Goal: Information Seeking & Learning: Learn about a topic

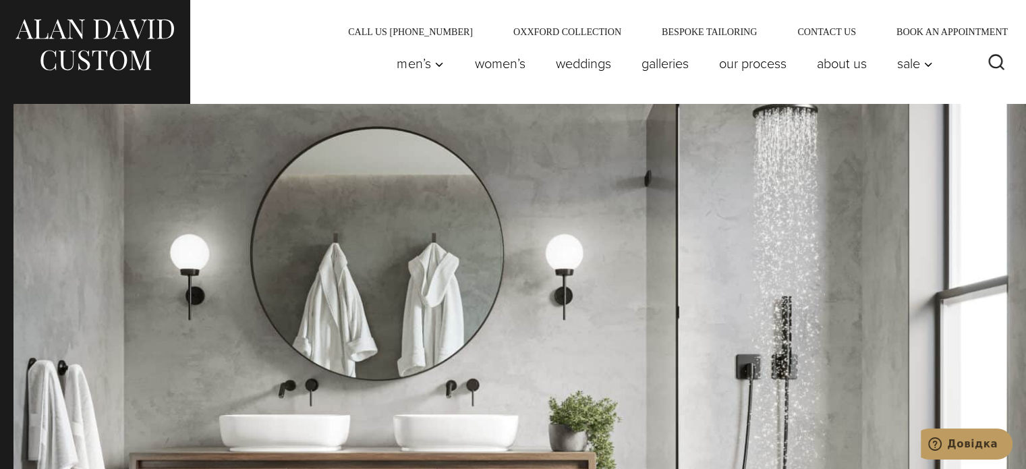
click at [655, 97] on div "Men’s Custom Suits Custom Tuxedos Custom Sports Coats Custom Trousers Custom Ve…" at bounding box center [513, 69] width 1026 height 67
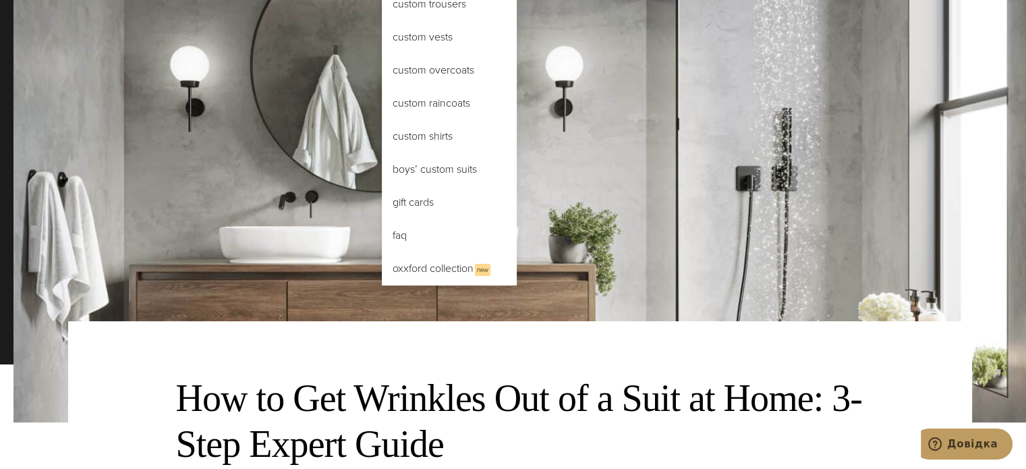
scroll to position [202, 0]
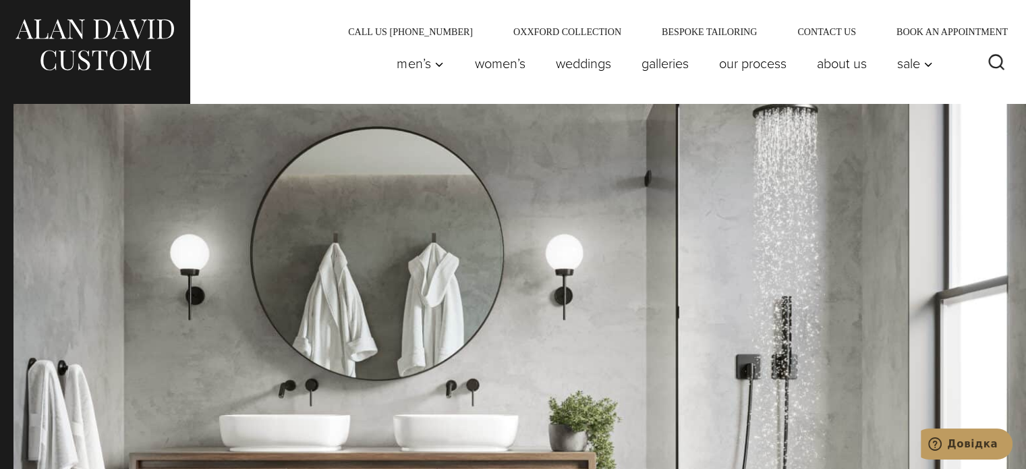
drag, startPoint x: 252, startPoint y: 50, endPoint x: 256, endPoint y: 40, distance: 10.9
click at [252, 50] on div at bounding box center [145, 63] width 265 height 54
click at [529, 88] on div "Men’s Custom Suits Custom Tuxedos Custom Sports Coats Custom Trousers Custom Ve…" at bounding box center [661, 63] width 559 height 54
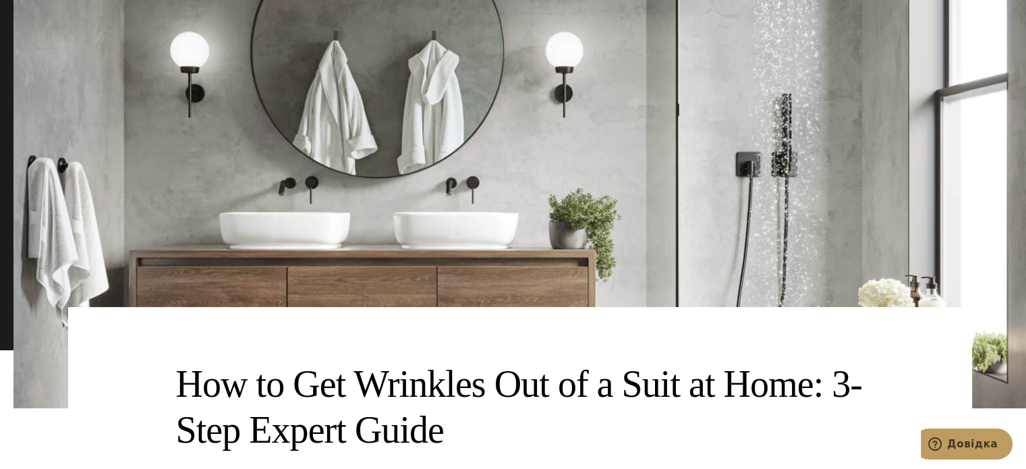
scroll to position [540, 0]
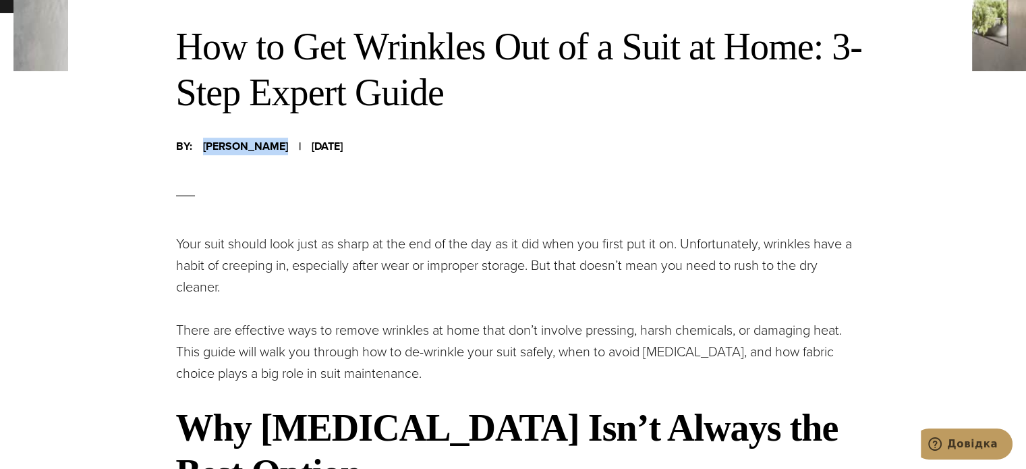
drag, startPoint x: 199, startPoint y: 141, endPoint x: 291, endPoint y: 147, distance: 91.9
click at [291, 147] on div "By: Alan Horowitz | October 23, 2017" at bounding box center [520, 146] width 688 height 24
click at [213, 177] on div at bounding box center [520, 196] width 688 height 74
drag, startPoint x: 205, startPoint y: 141, endPoint x: 291, endPoint y: 158, distance: 88.0
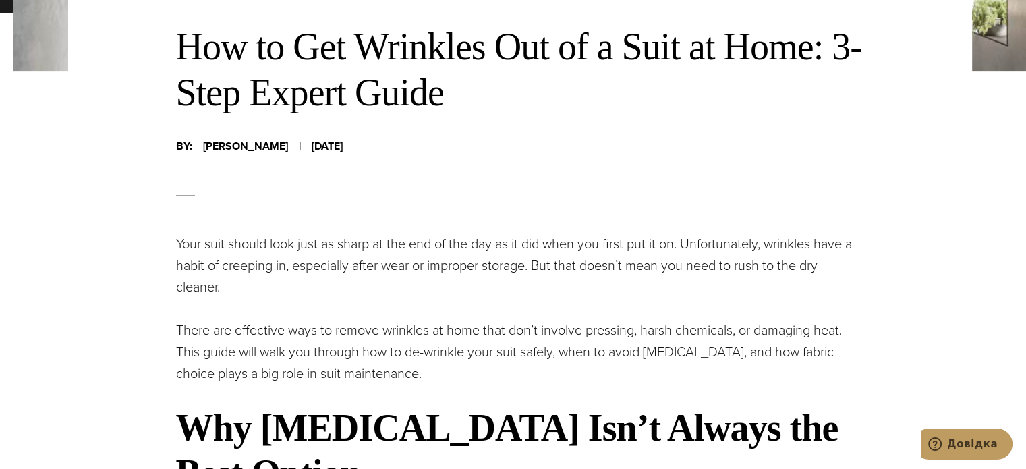
click at [296, 187] on div at bounding box center [520, 196] width 688 height 74
click at [254, 139] on span "Alan Horowitz" at bounding box center [245, 147] width 85 height 18
click at [246, 146] on span "Alan Horowitz" at bounding box center [245, 147] width 85 height 18
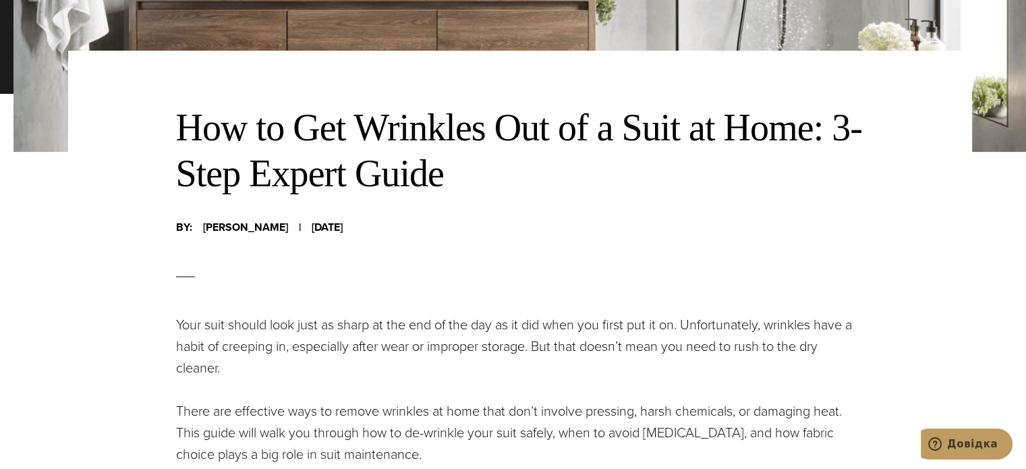
scroll to position [472, 0]
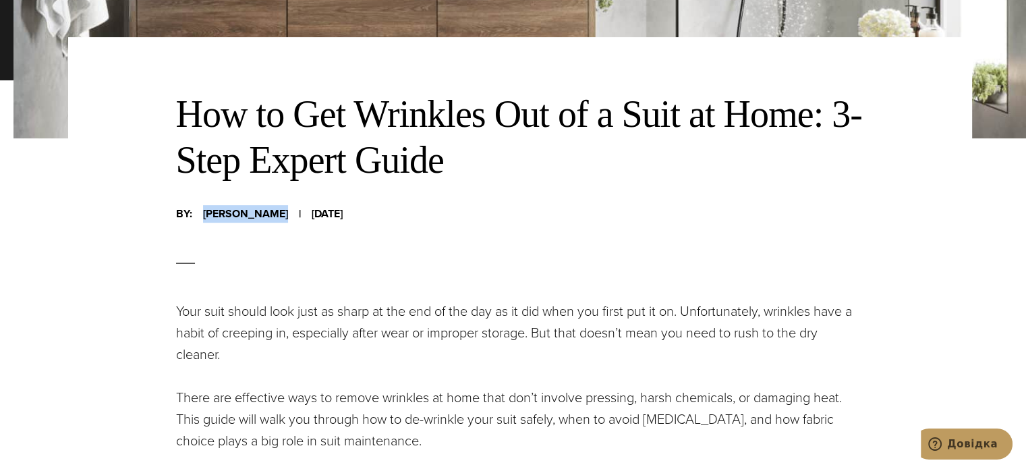
drag, startPoint x: 202, startPoint y: 215, endPoint x: 287, endPoint y: 223, distance: 85.4
click at [287, 223] on div "By: Alan Horowitz | October 23, 2017" at bounding box center [520, 214] width 688 height 24
copy span "Alan Horowitz"
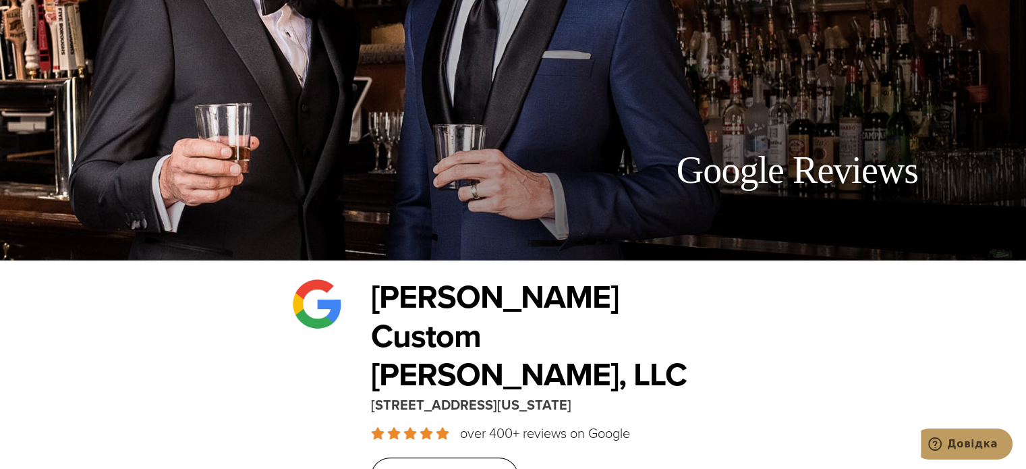
scroll to position [202, 0]
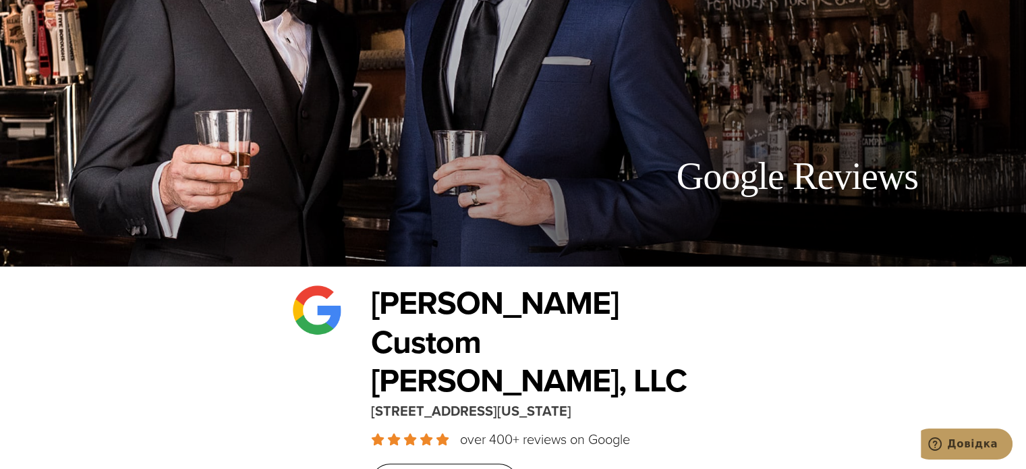
click at [797, 347] on section "Alan Custom David, LLC 515 Madison Avenue, Suite 301, New York, NY 10022 over 4…" at bounding box center [513, 392] width 1026 height 252
